Goal: Check status

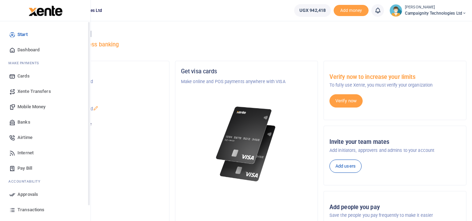
click at [24, 212] on span "Transactions" at bounding box center [30, 209] width 27 height 7
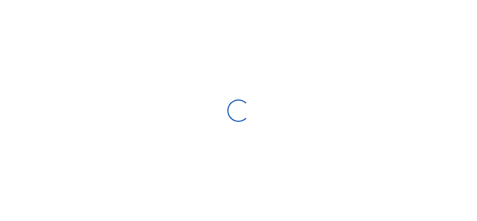
select select
type input "[DATE] - [DATE]"
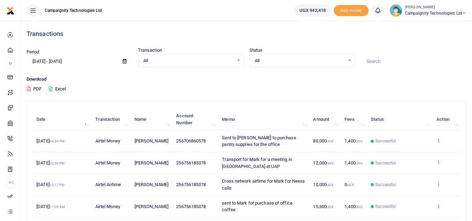
click at [312, 47] on div at bounding box center [236, 110] width 472 height 221
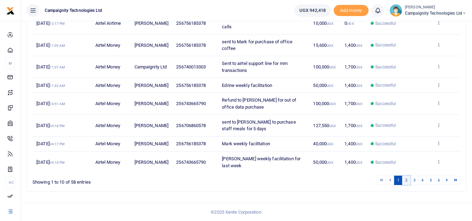
click at [406, 180] on link "2" at bounding box center [406, 180] width 8 height 9
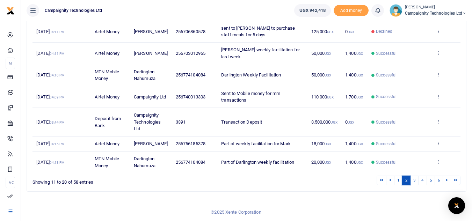
scroll to position [0, 0]
